Goal: Transaction & Acquisition: Purchase product/service

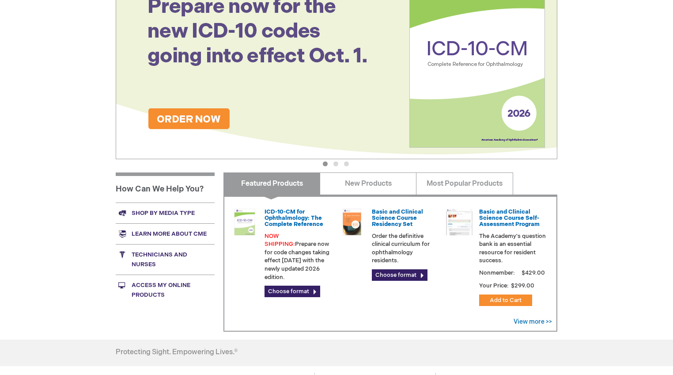
scroll to position [140, 0]
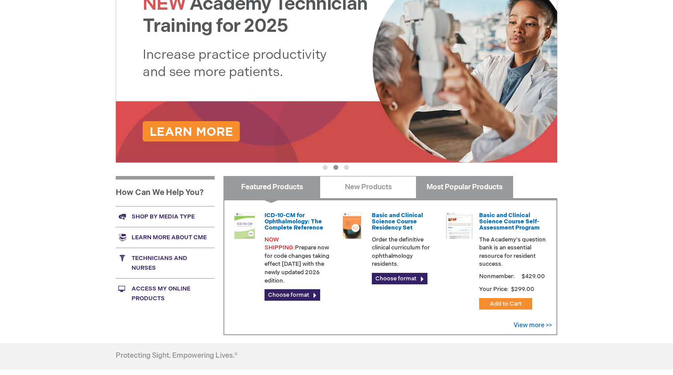
click at [445, 192] on link "Most Popular Products" at bounding box center [464, 187] width 97 height 22
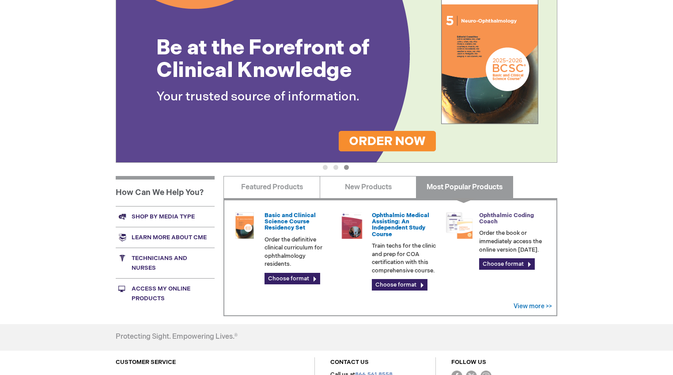
click at [488, 217] on link "Ophthalmic Coding Coach" at bounding box center [506, 218] width 55 height 13
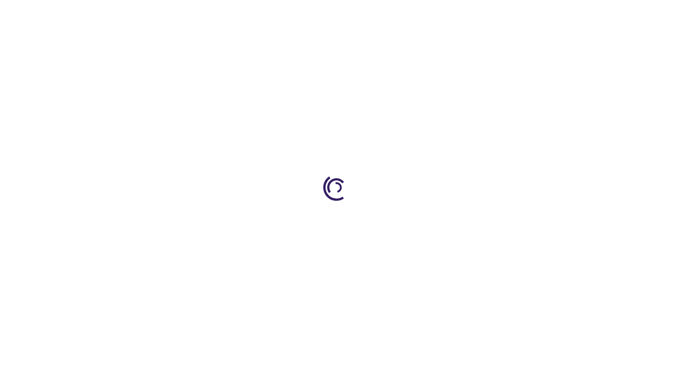
type input "0"
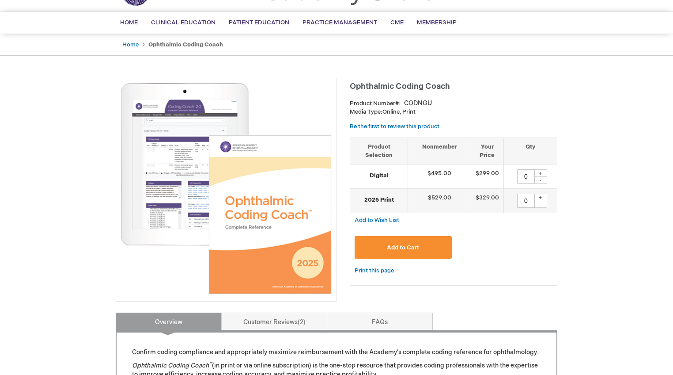
scroll to position [52, 0]
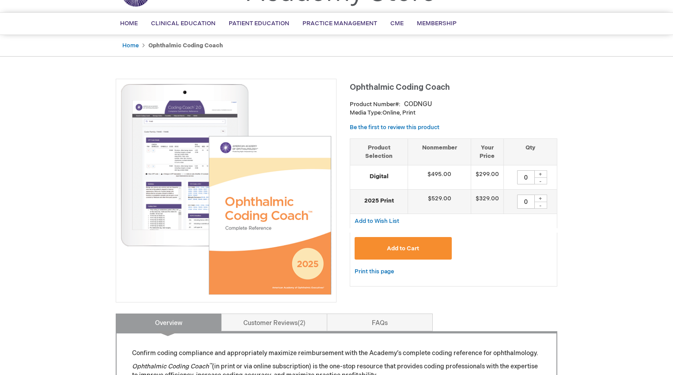
click at [543, 195] on div "+" at bounding box center [540, 198] width 13 height 8
type input "1"
click at [436, 243] on button "Add to Cart" at bounding box center [403, 248] width 97 height 23
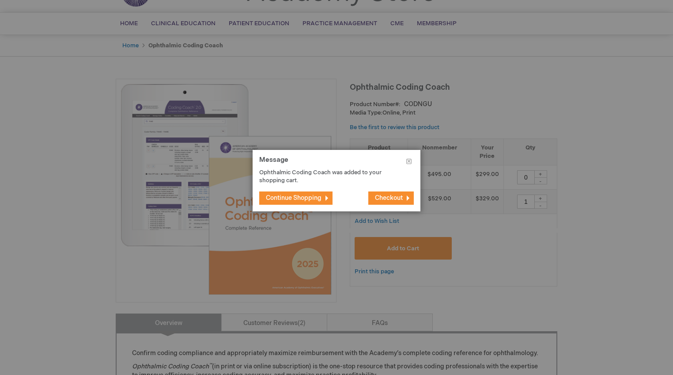
click at [312, 195] on span "Continue Shopping" at bounding box center [294, 198] width 56 height 8
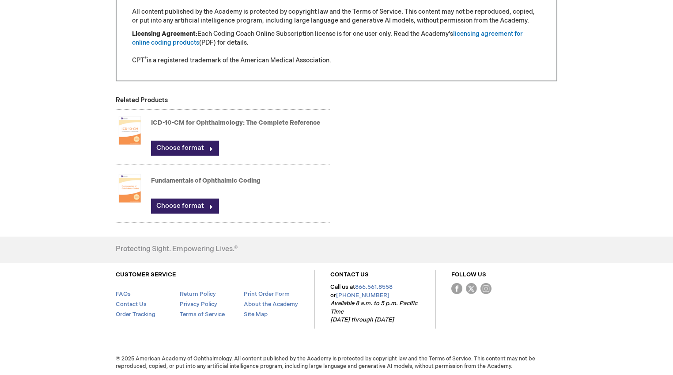
scroll to position [943, 0]
click at [133, 197] on img at bounding box center [130, 188] width 28 height 35
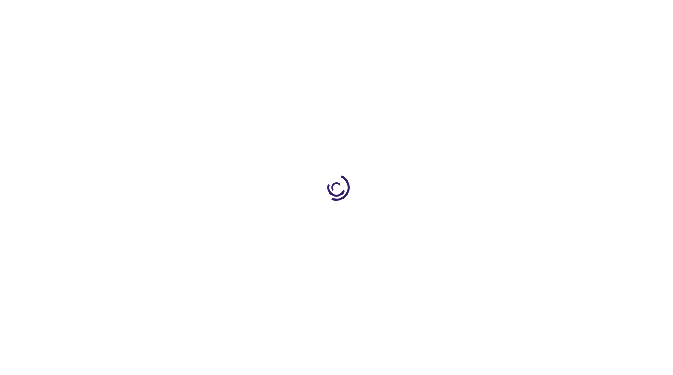
type input "0"
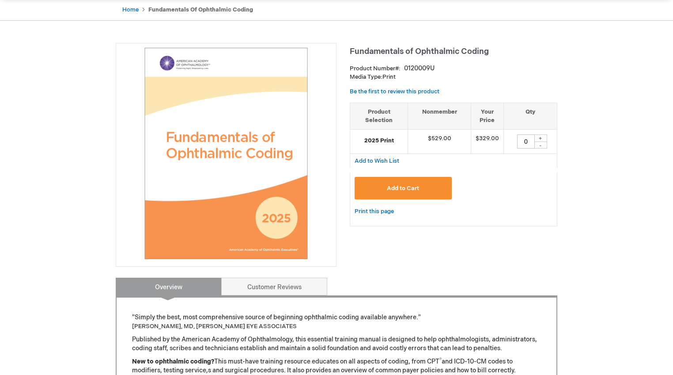
scroll to position [81, 0]
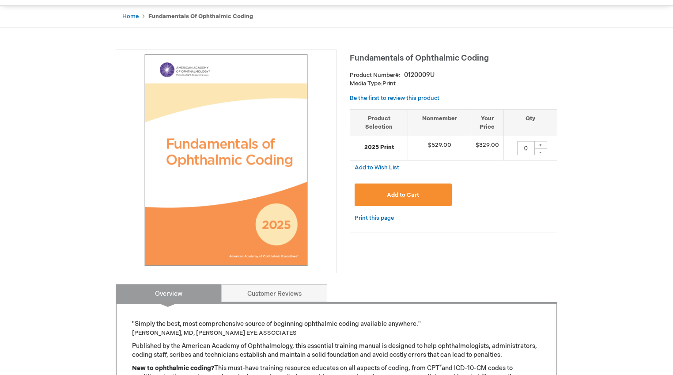
click at [542, 144] on div "+" at bounding box center [540, 145] width 13 height 8
type input "1"
click at [444, 192] on button "Add to Cart" at bounding box center [403, 194] width 97 height 23
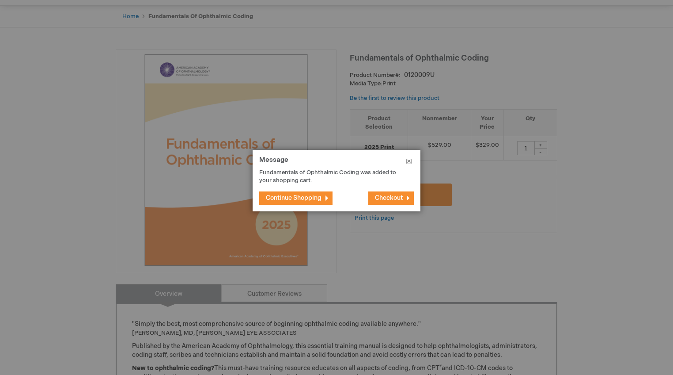
click at [409, 158] on button "Close" at bounding box center [409, 163] width 23 height 27
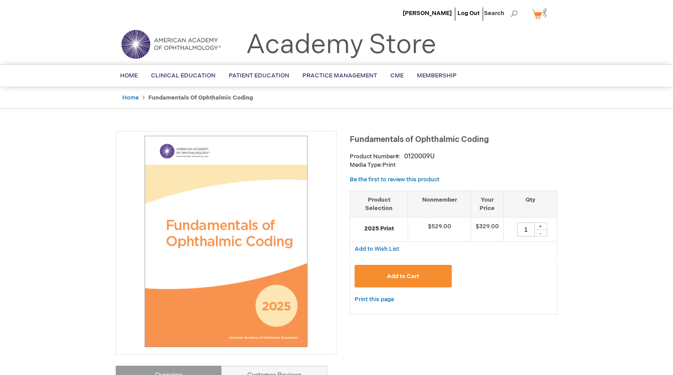
scroll to position [0, 0]
click at [135, 98] on link "Home" at bounding box center [130, 97] width 16 height 7
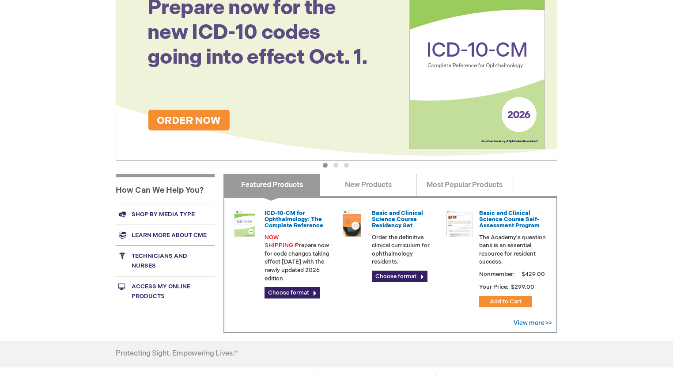
scroll to position [141, 0]
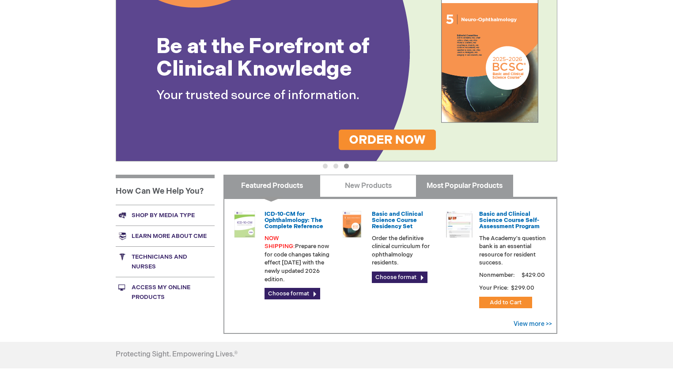
click at [449, 190] on link "Most Popular Products" at bounding box center [464, 185] width 97 height 22
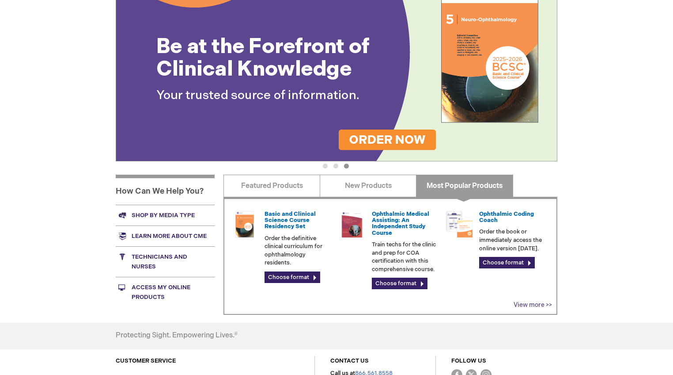
click at [521, 304] on link "View more >>" at bounding box center [533, 305] width 38 height 8
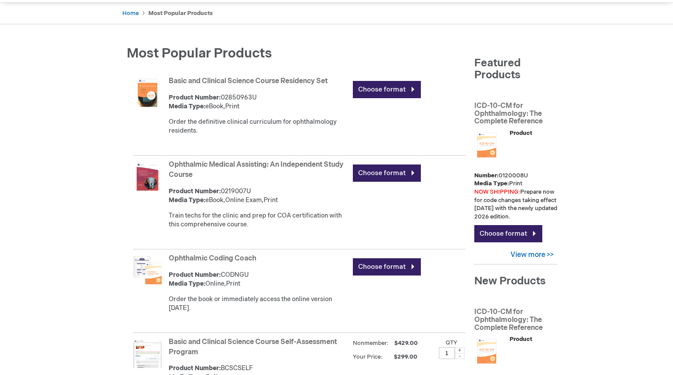
scroll to position [244, 0]
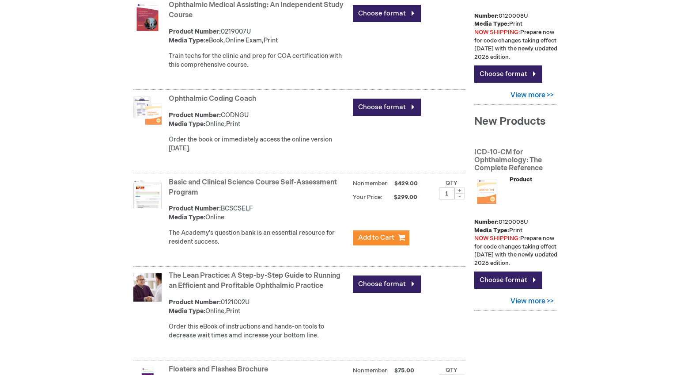
click at [204, 281] on link "The Lean Practice: A Step-by-Step Guide to Running an Efficient and Profitable …" at bounding box center [255, 280] width 172 height 19
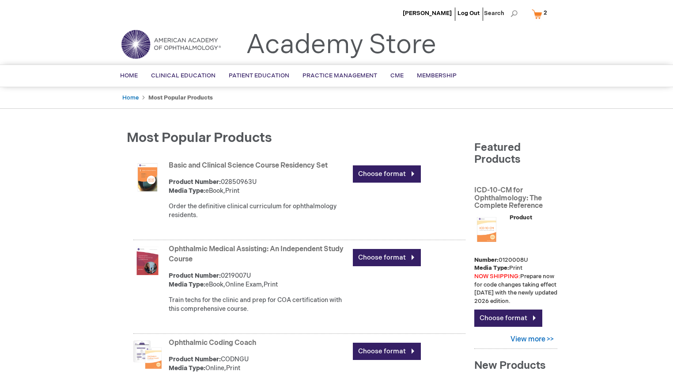
scroll to position [3, 0]
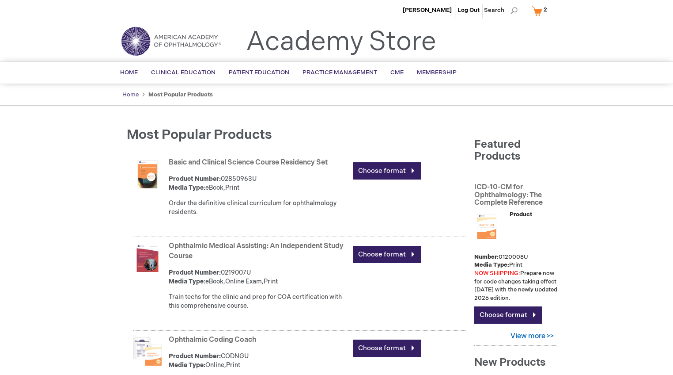
click at [131, 94] on link "Home" at bounding box center [130, 94] width 16 height 7
click at [382, 40] on link "Academy Store" at bounding box center [341, 42] width 190 height 32
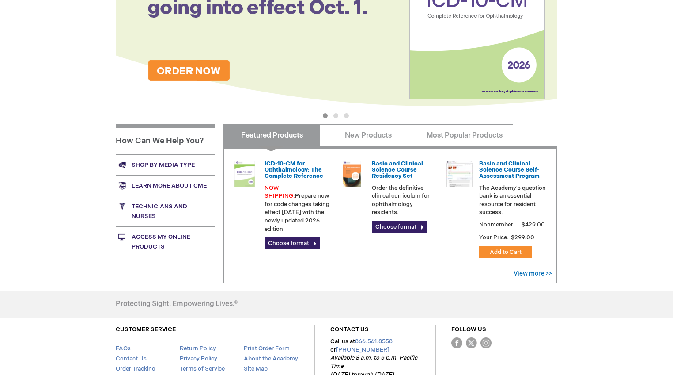
scroll to position [192, 0]
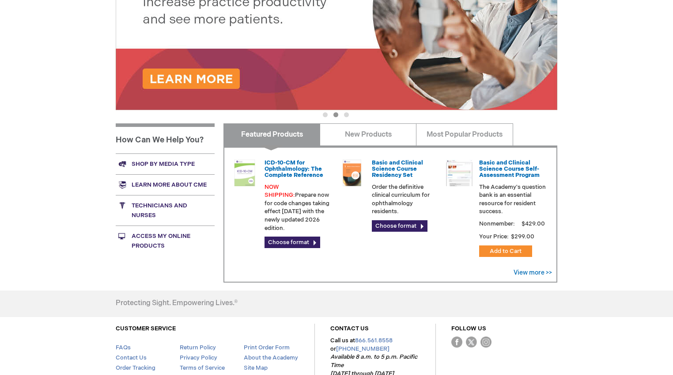
click at [181, 166] on link "Shop by media type" at bounding box center [165, 163] width 99 height 21
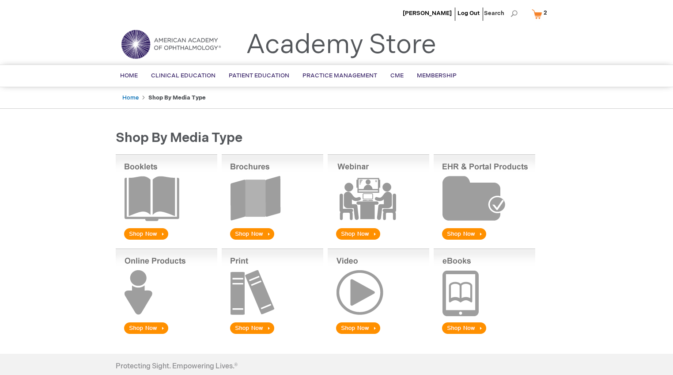
click at [174, 188] on img at bounding box center [167, 197] width 102 height 87
click at [250, 277] on img at bounding box center [273, 291] width 102 height 87
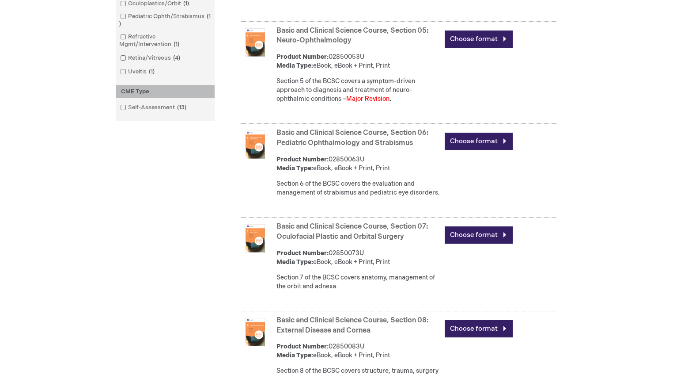
scroll to position [951, 0]
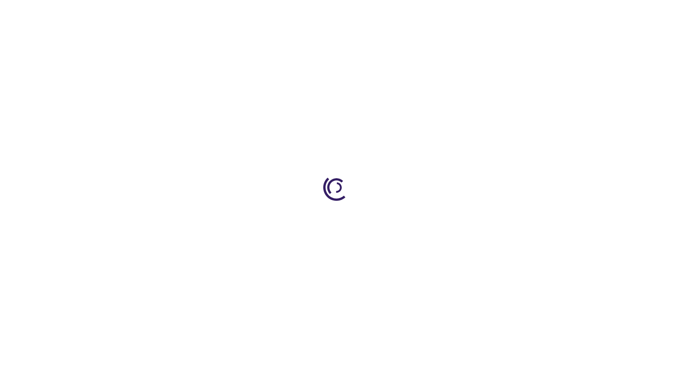
scroll to position [895, 0]
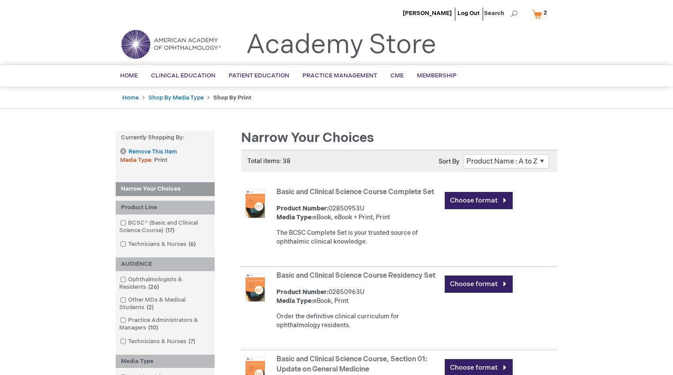
click at [537, 13] on link "My Cart 2 2 items" at bounding box center [541, 13] width 23 height 15
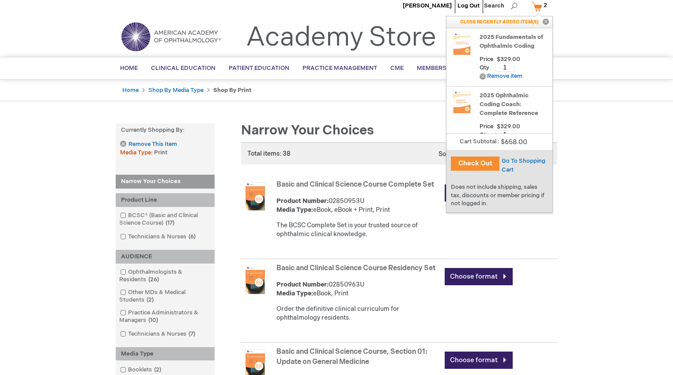
click at [512, 41] on link "2025 Fundamentals of Ophthalmic Coding" at bounding box center [514, 42] width 68 height 18
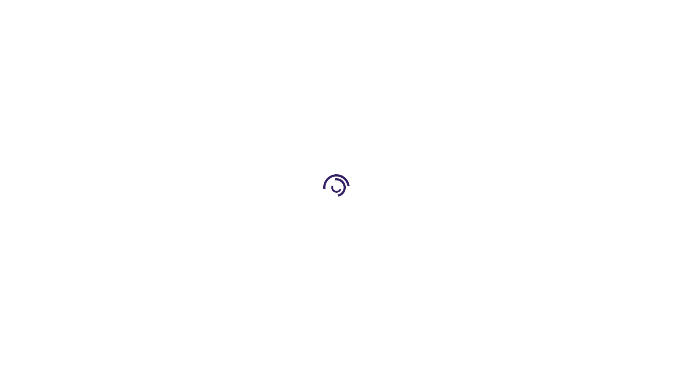
type input "0"
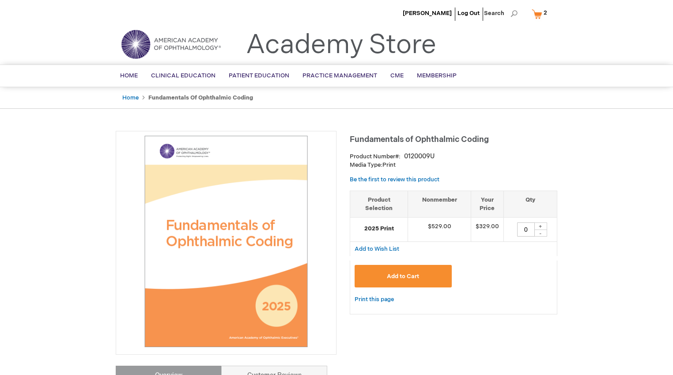
click at [545, 12] on span "2" at bounding box center [546, 12] width 4 height 7
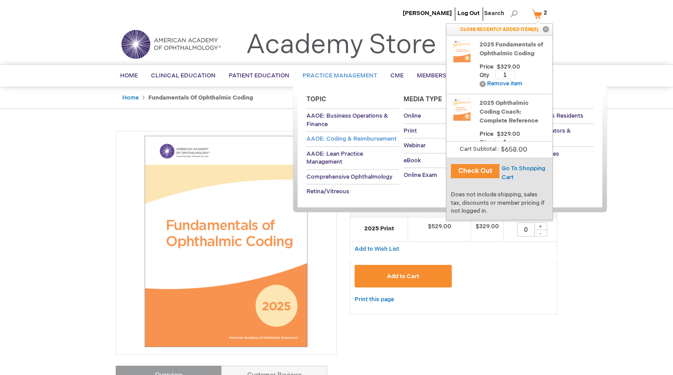
click at [362, 137] on span "AAOE: Coding & Reimbursement" at bounding box center [352, 138] width 90 height 7
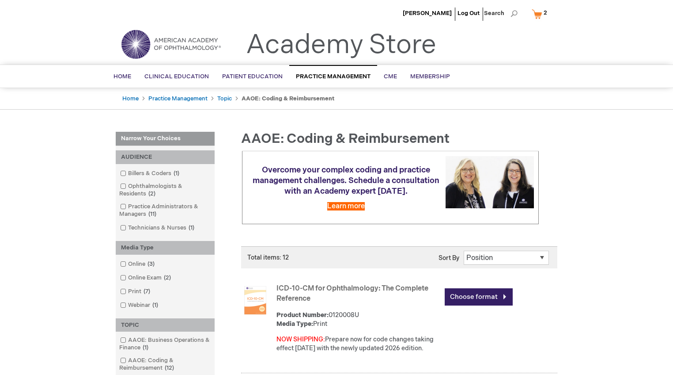
click at [541, 14] on link "My Cart 2 2 items" at bounding box center [541, 13] width 23 height 15
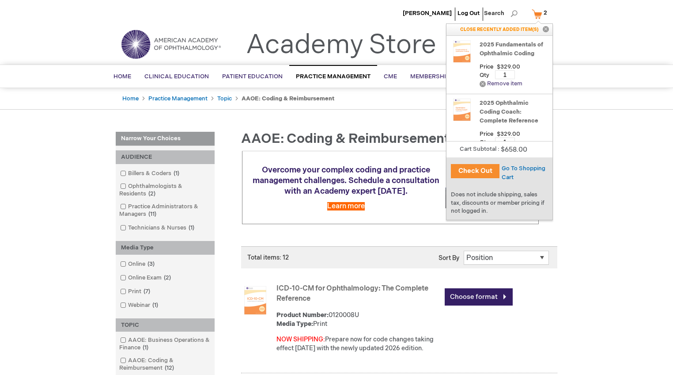
click at [483, 82] on link "Remove Remove item" at bounding box center [501, 83] width 43 height 7
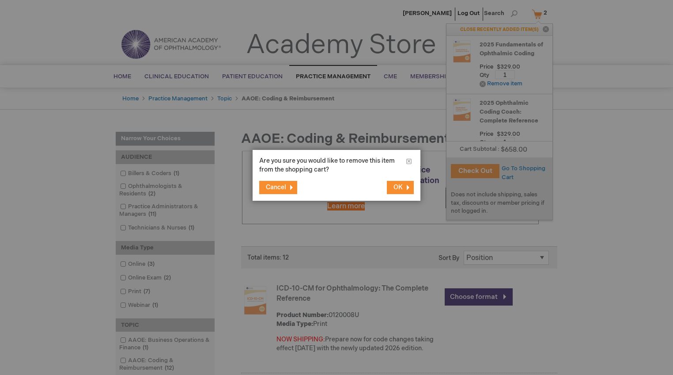
click at [400, 186] on span "OK" at bounding box center [398, 187] width 9 height 8
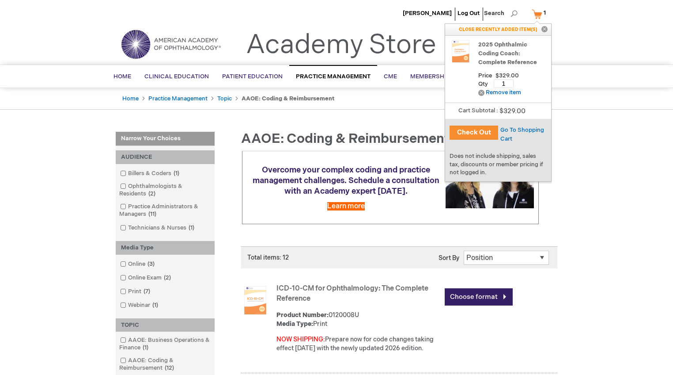
click at [485, 133] on button "Check Out" at bounding box center [474, 132] width 49 height 14
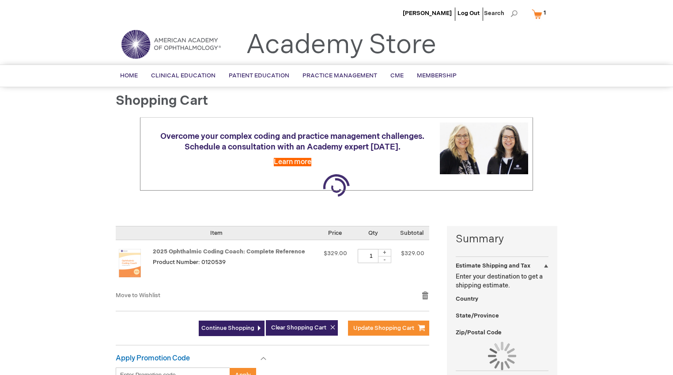
select select "US"
select select "43"
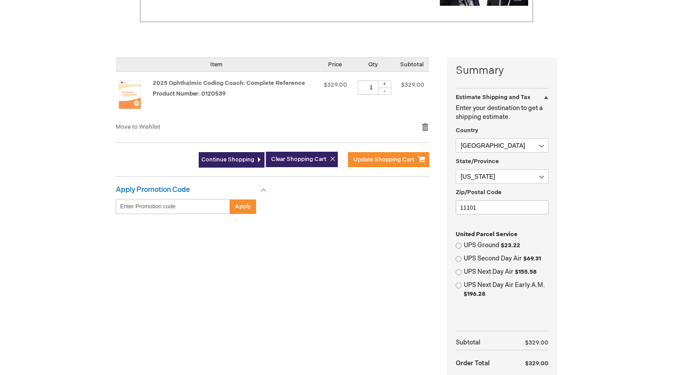
scroll to position [168, 0]
click at [458, 243] on input "UPS Ground $23.22" at bounding box center [459, 246] width 6 height 6
radio input "true"
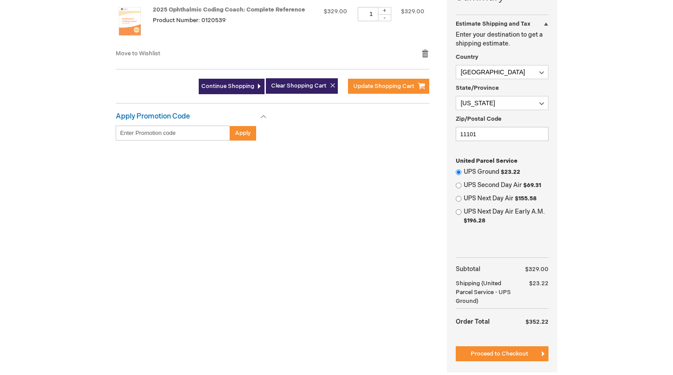
scroll to position [313, 0]
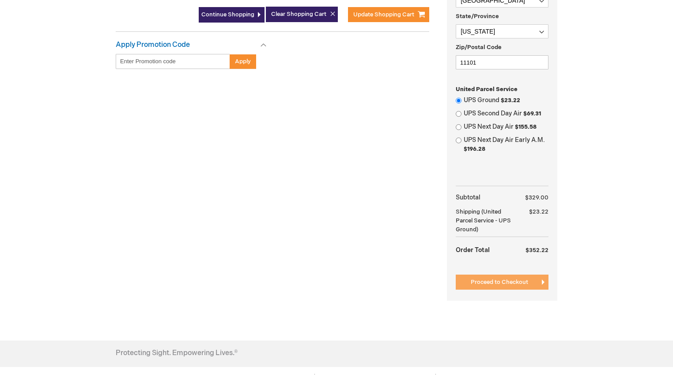
click at [481, 278] on span "Proceed to Checkout" at bounding box center [499, 281] width 57 height 7
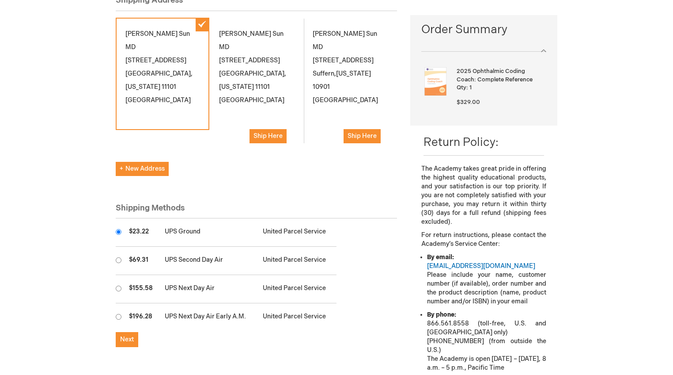
scroll to position [127, 0]
click at [125, 335] on span "Next" at bounding box center [127, 339] width 14 height 8
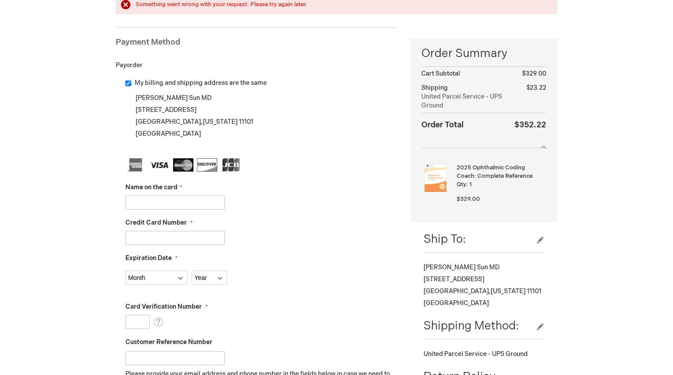
scroll to position [136, 0]
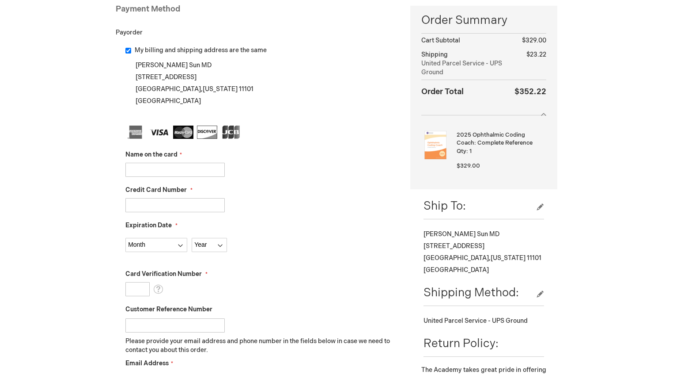
click at [143, 170] on input "Name on the card" at bounding box center [174, 170] width 99 height 14
type input "[PERSON_NAME]"
type input "5466042034202257"
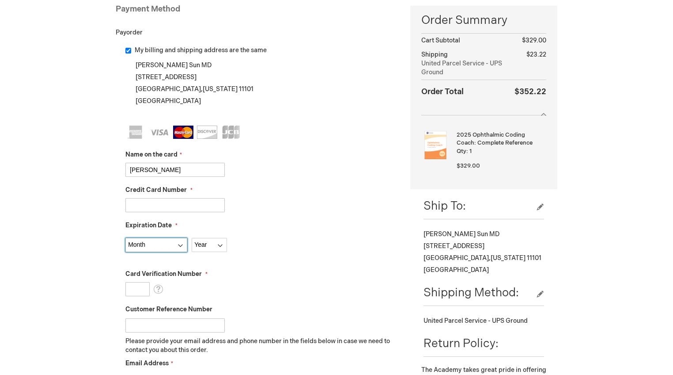
select select "12"
select select "2027"
click at [139, 290] on input "Card Verification Number" at bounding box center [137, 289] width 24 height 14
type input "092"
click at [137, 324] on input "Customer Reference Number" at bounding box center [174, 325] width 99 height 14
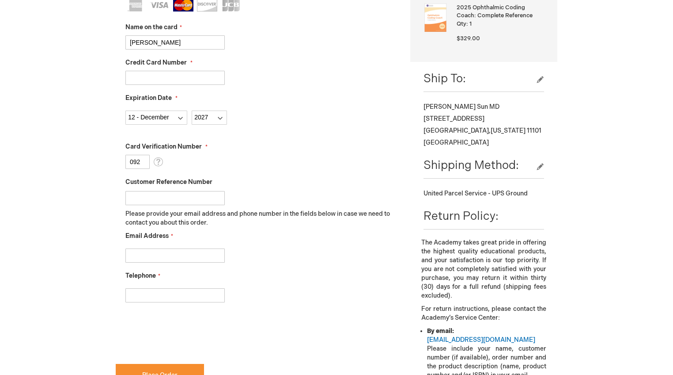
scroll to position [271, 0]
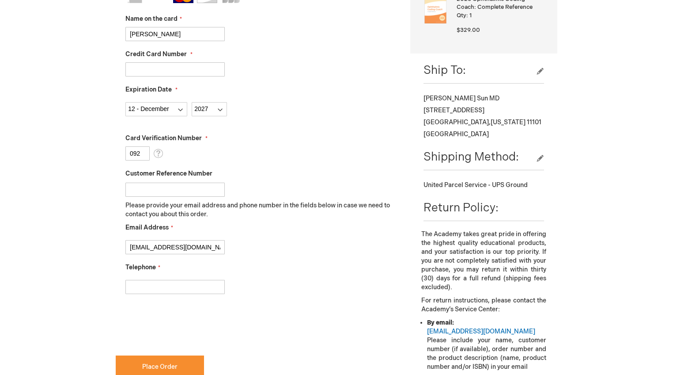
type input "lucysun.sf@gmail.com"
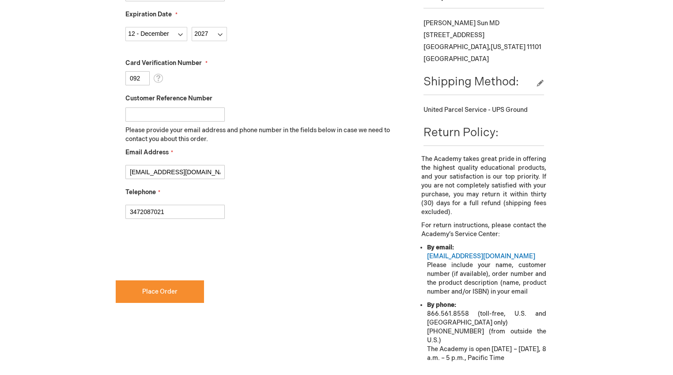
scroll to position [350, 0]
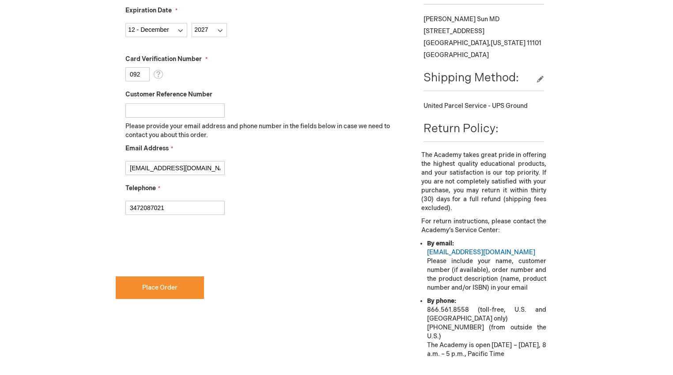
type input "3472087021"
checkbox input "true"
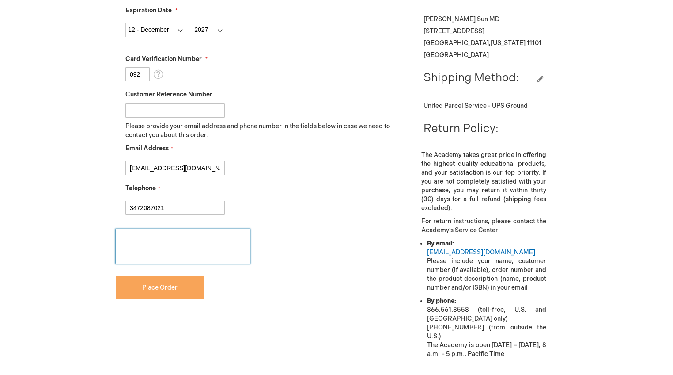
click at [177, 293] on button "Place Order" at bounding box center [160, 287] width 88 height 23
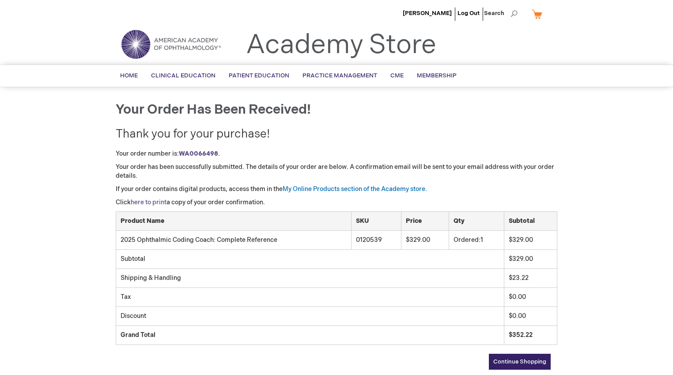
click at [164, 201] on link "here to print" at bounding box center [149, 202] width 36 height 8
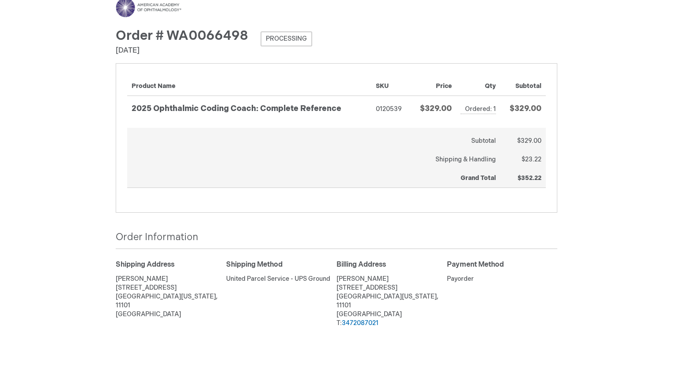
scroll to position [9, 0]
